Goal: Task Accomplishment & Management: Complete application form

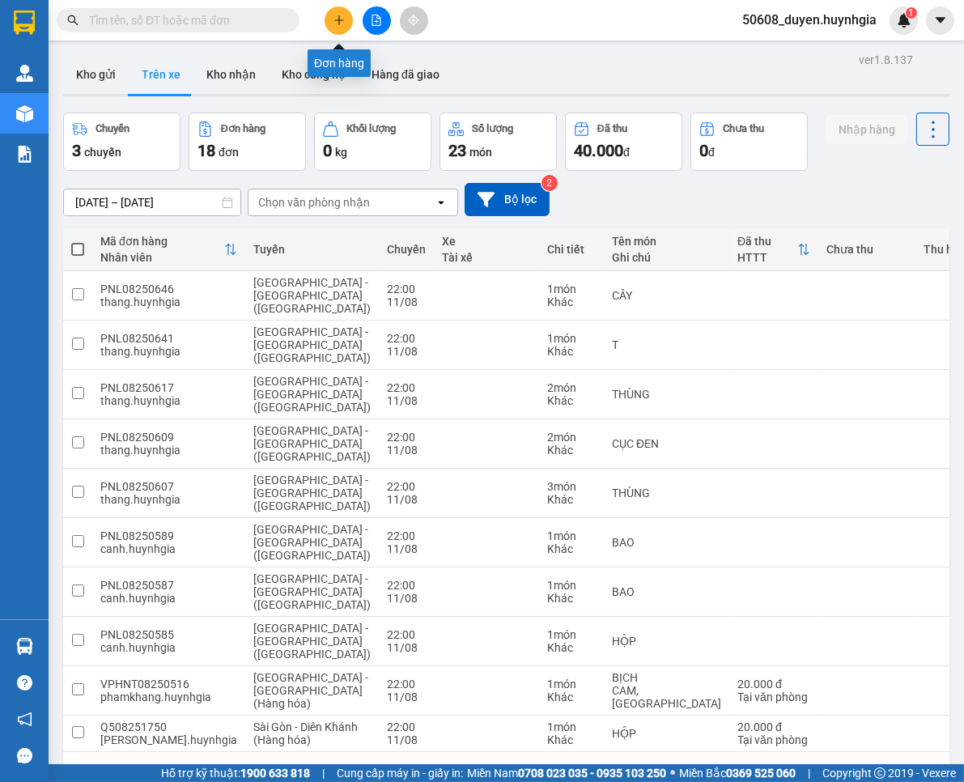
click at [335, 16] on icon "plus" at bounding box center [338, 20] width 11 height 11
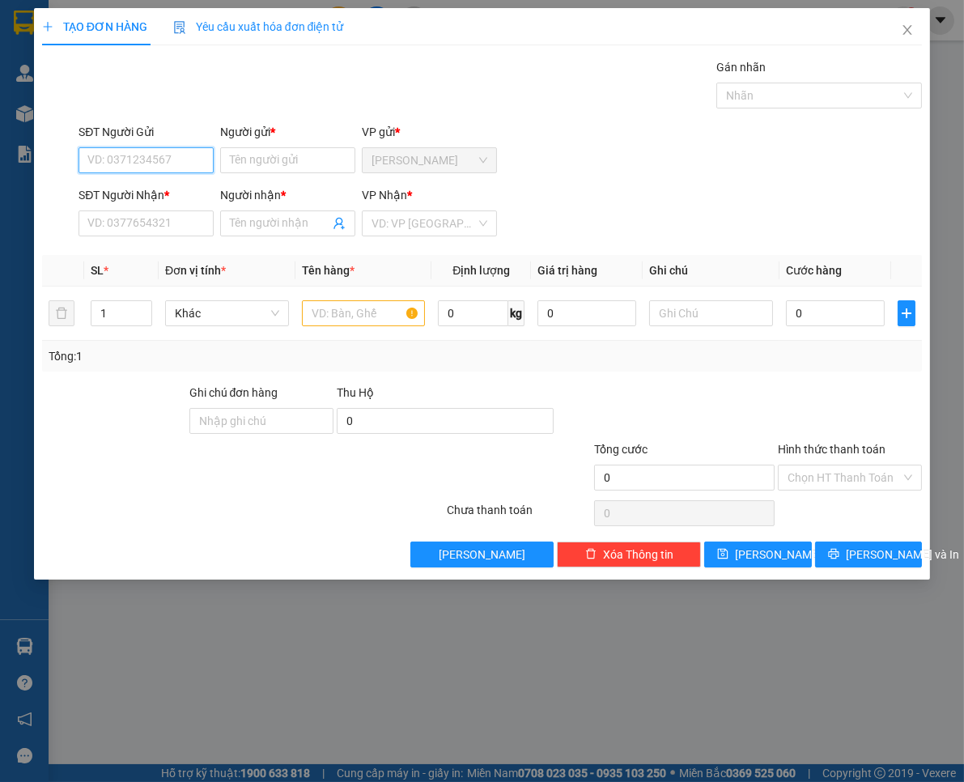
click at [192, 166] on input "SĐT Người Gửi" at bounding box center [145, 160] width 135 height 26
click at [154, 191] on div "0911787784 - Thư CĐ" at bounding box center [146, 193] width 116 height 18
type input "0911787784"
type input "Thư CĐ"
type input "0776179262"
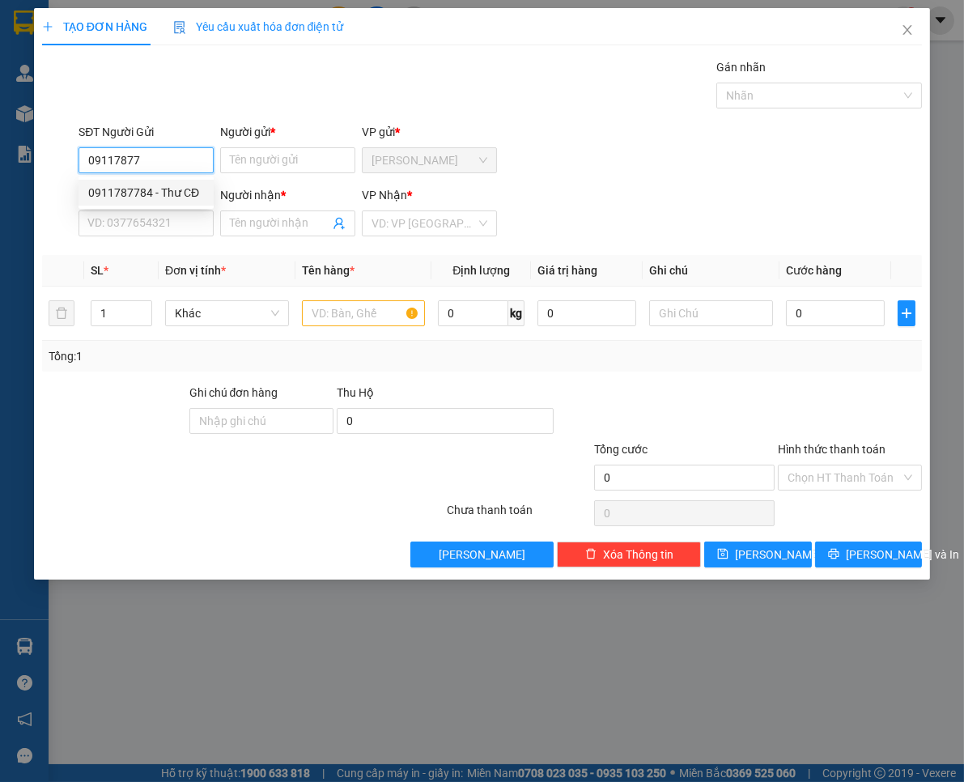
type input "TÍN"
type input "0911787784"
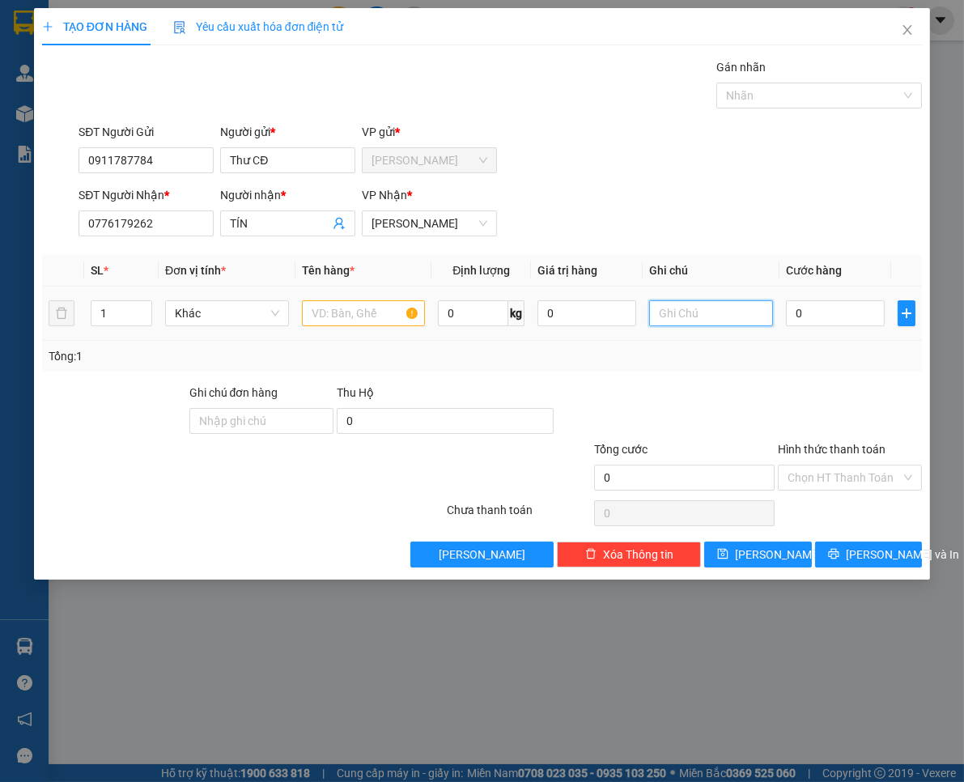
click at [748, 322] on input "text" at bounding box center [711, 313] width 124 height 26
paste input "[STREET_ADDRESS][PERSON_NAME]"
type input "[STREET_ADDRESS][PERSON_NAME]"
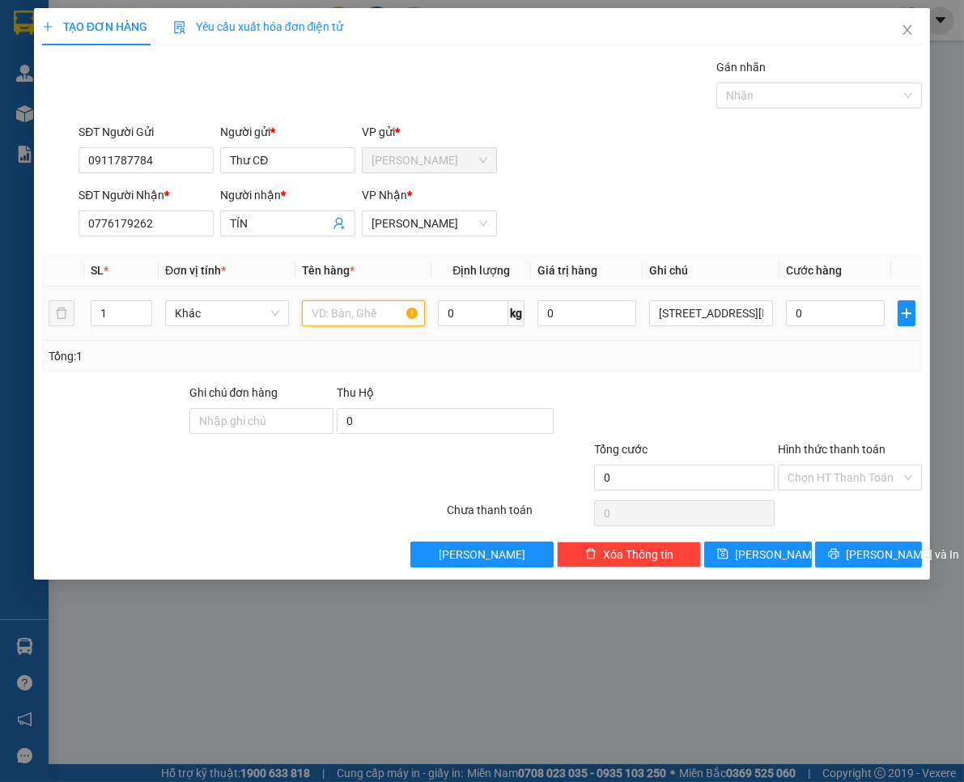
click at [349, 314] on input "text" at bounding box center [364, 313] width 124 height 26
drag, startPoint x: 379, startPoint y: 316, endPoint x: 252, endPoint y: 327, distance: 126.7
click at [252, 327] on tr "1 Khác thùng 0 kg [STREET_ADDRESS][PERSON_NAME]" at bounding box center [482, 313] width 880 height 54
type input "THÙNG"
click at [834, 313] on input "0" at bounding box center [835, 313] width 99 height 26
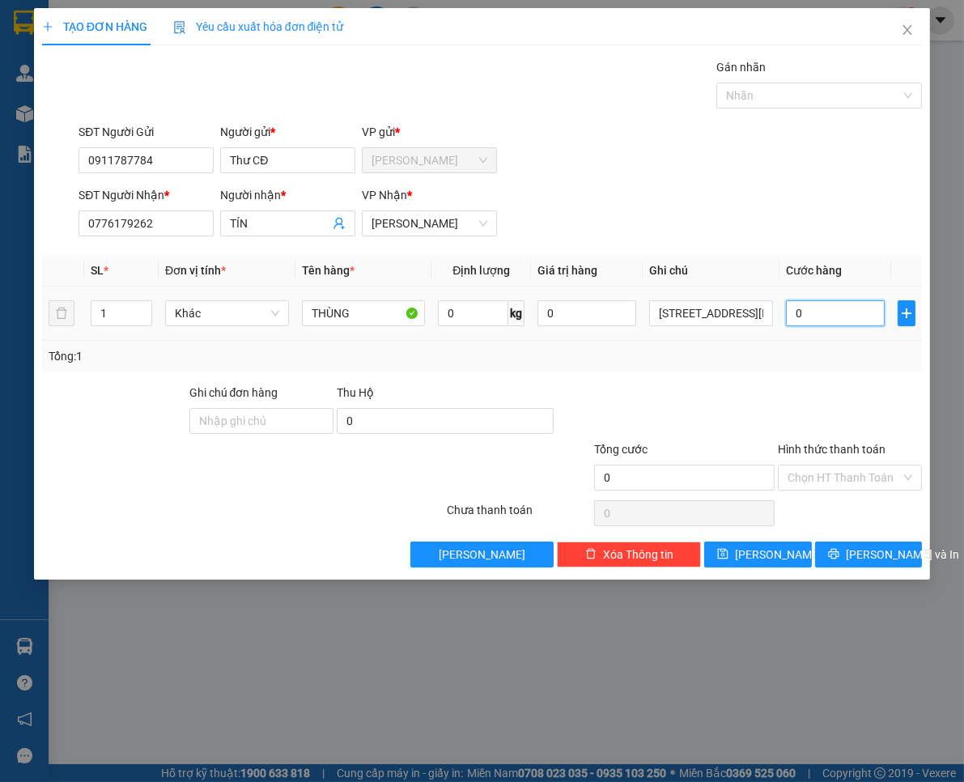
type input "3"
type input "30"
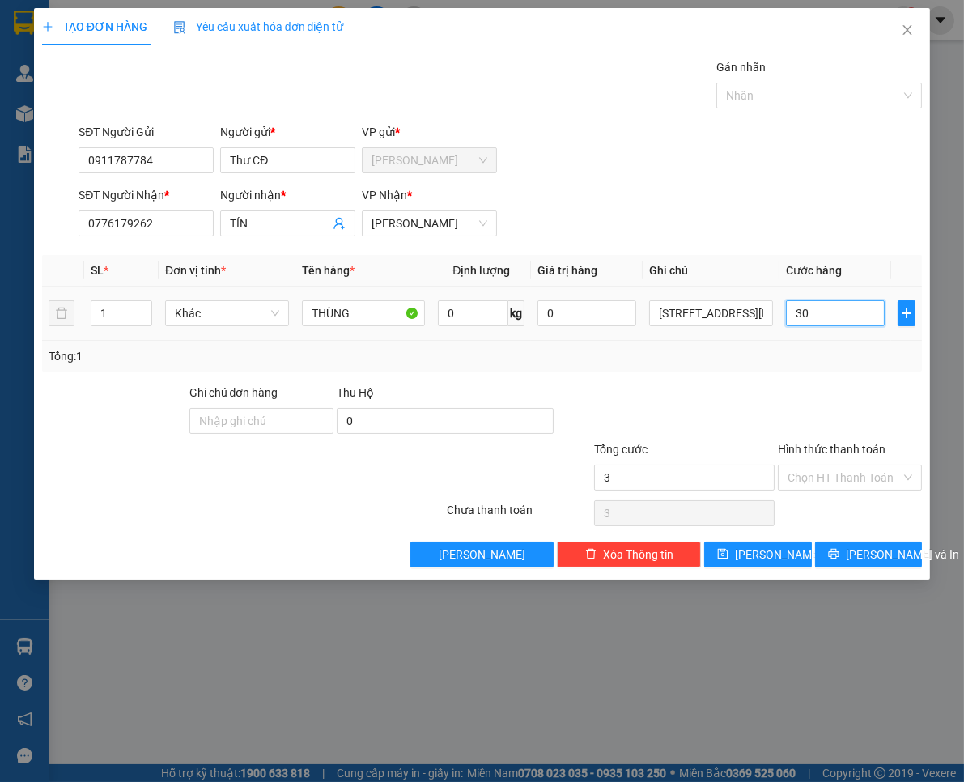
type input "30"
type input "30.000"
click at [848, 484] on input "Hình thức thanh toán" at bounding box center [843, 477] width 113 height 24
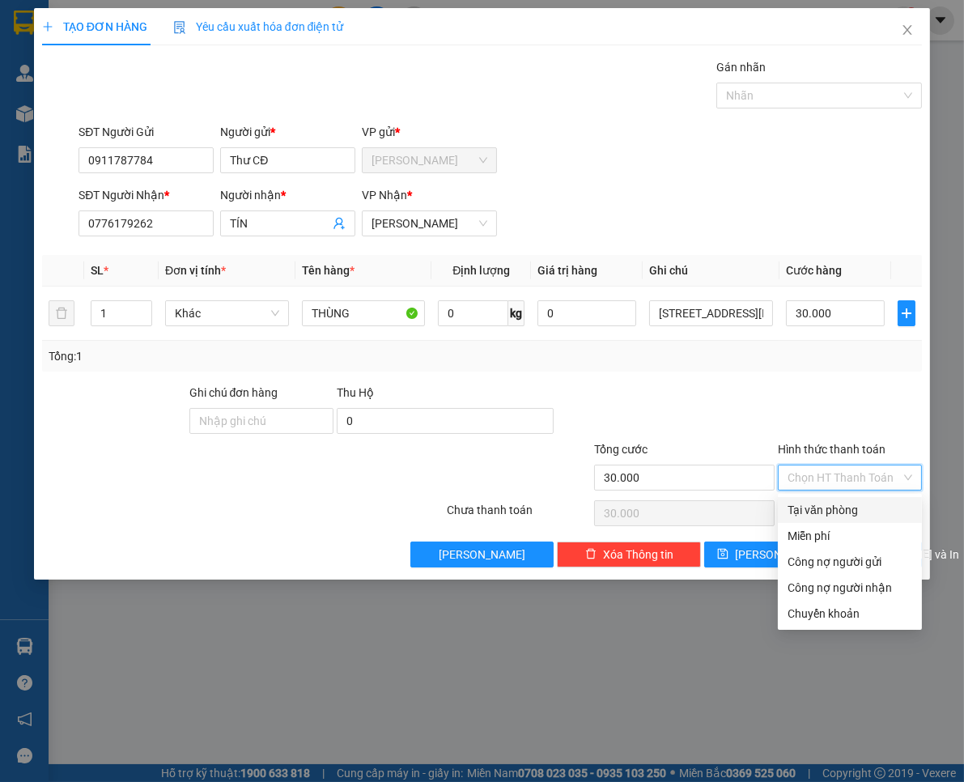
click at [848, 502] on div "Tại văn phòng" at bounding box center [849, 510] width 125 height 18
type input "0"
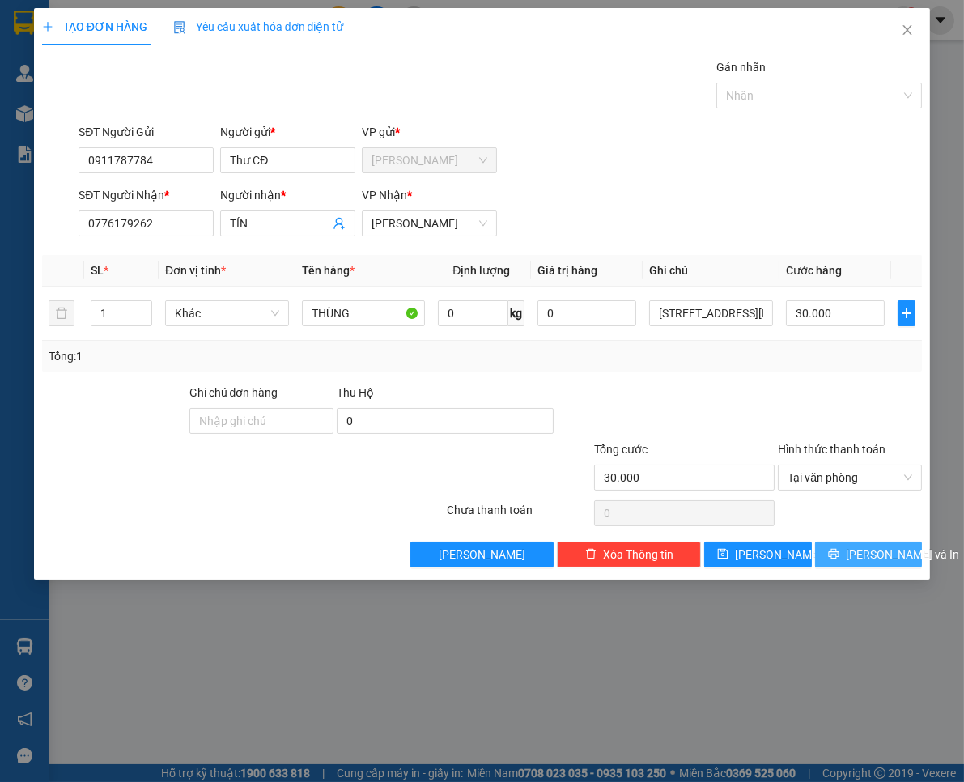
click at [859, 560] on span "[PERSON_NAME] và In" at bounding box center [902, 554] width 113 height 18
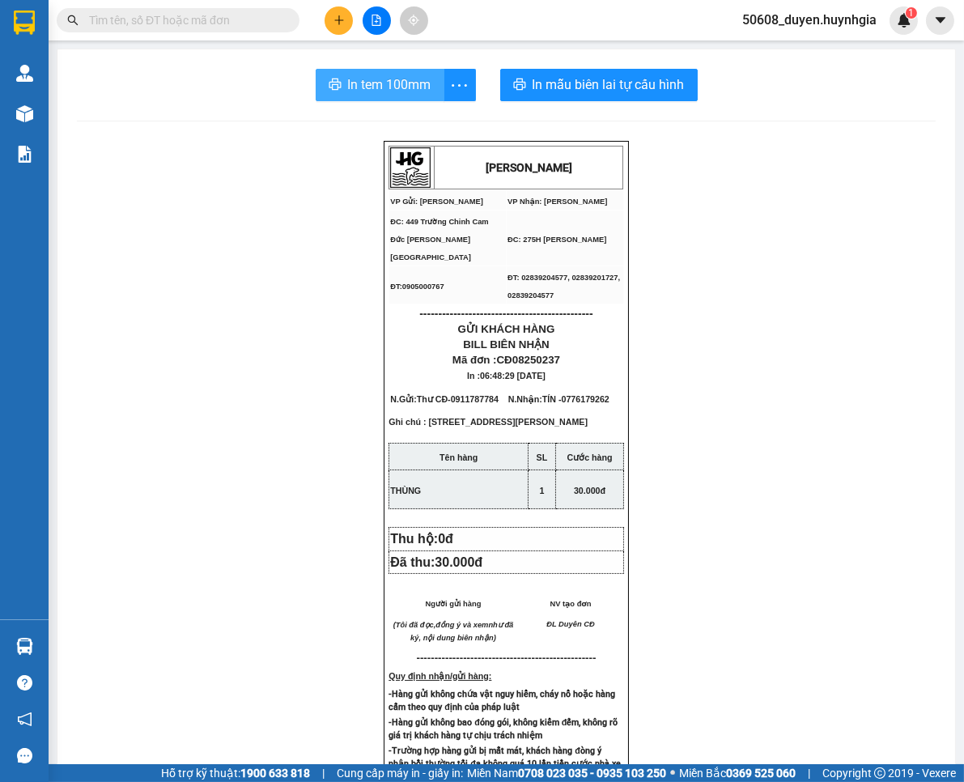
click at [375, 87] on span "In tem 100mm" at bounding box center [389, 84] width 83 height 20
